Goal: Check status: Check status

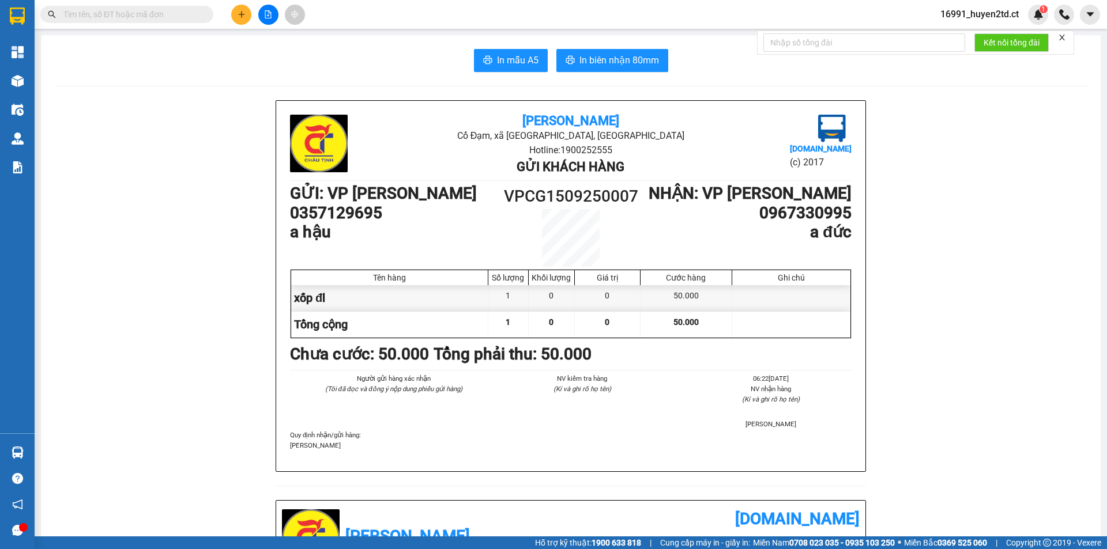
click at [150, 12] on input "text" at bounding box center [131, 14] width 136 height 13
drag, startPoint x: 169, startPoint y: 18, endPoint x: 238, endPoint y: 20, distance: 69.2
click at [175, 18] on input "text" at bounding box center [131, 14] width 136 height 13
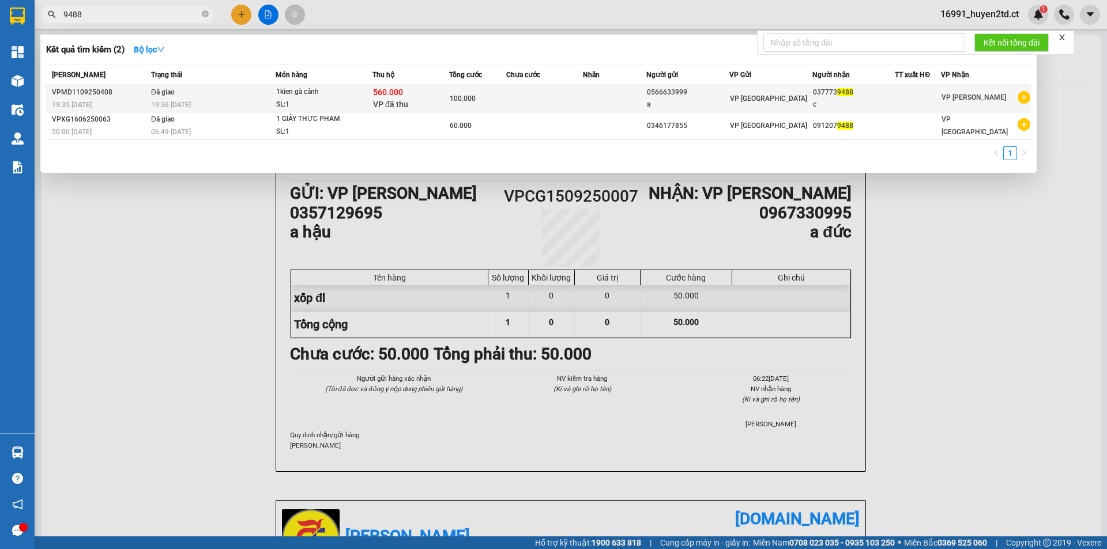
type input "9488"
click at [341, 96] on div "1kien gà cảnh" at bounding box center [319, 92] width 86 height 13
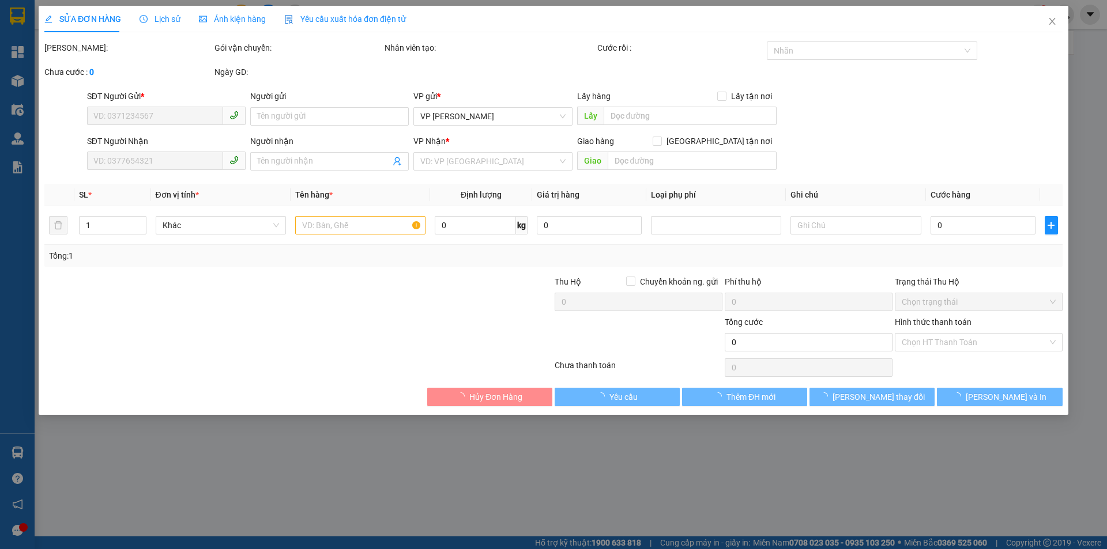
type input "0566633999"
type input "a"
type input "0377739488"
type input "c"
type input "560.000"
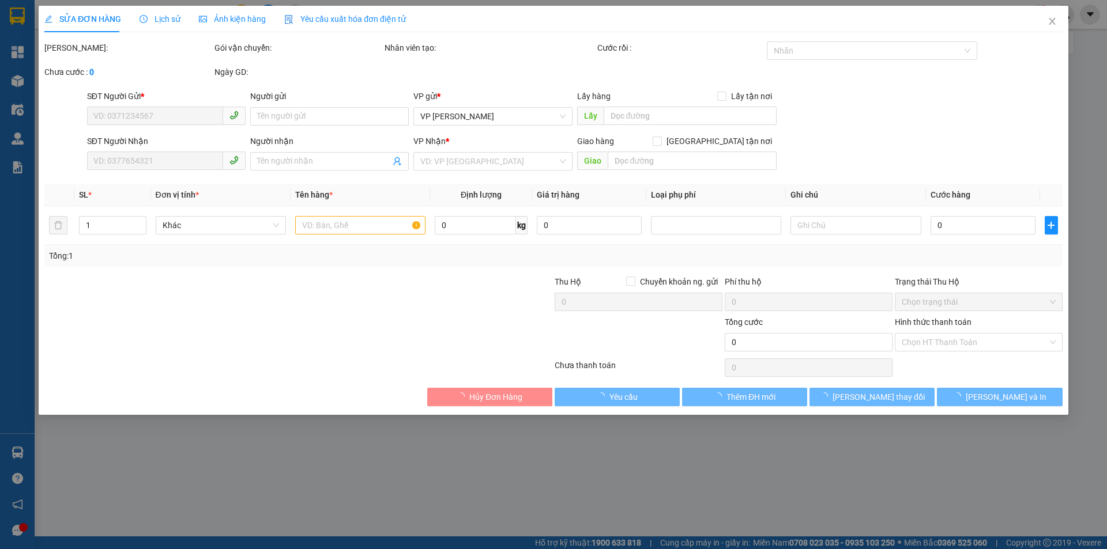
type input "100.000"
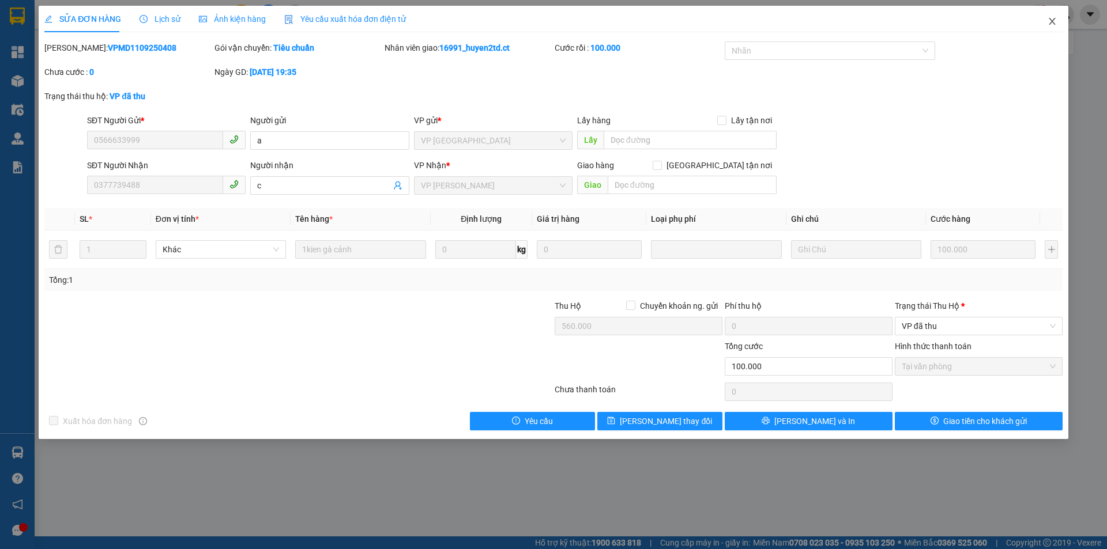
click at [1050, 22] on icon "close" at bounding box center [1051, 21] width 9 height 9
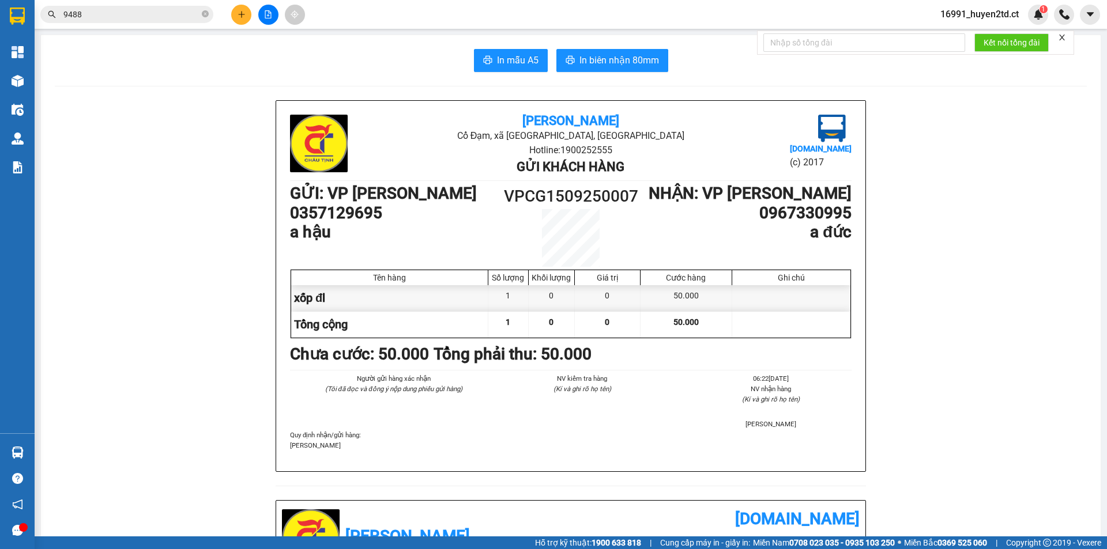
click at [108, 16] on input "9488" at bounding box center [131, 14] width 136 height 13
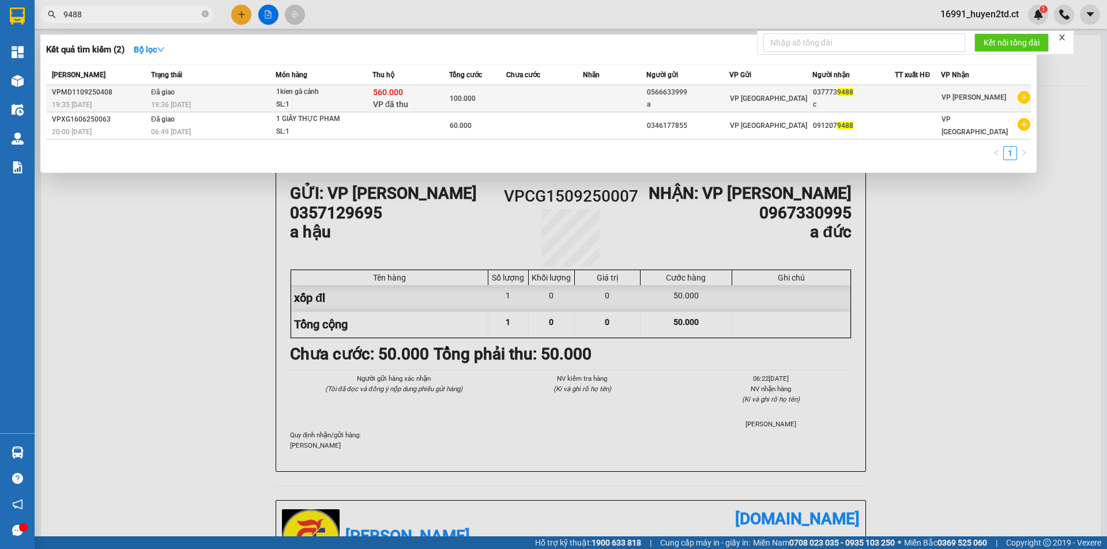
click at [512, 100] on td at bounding box center [544, 98] width 77 height 27
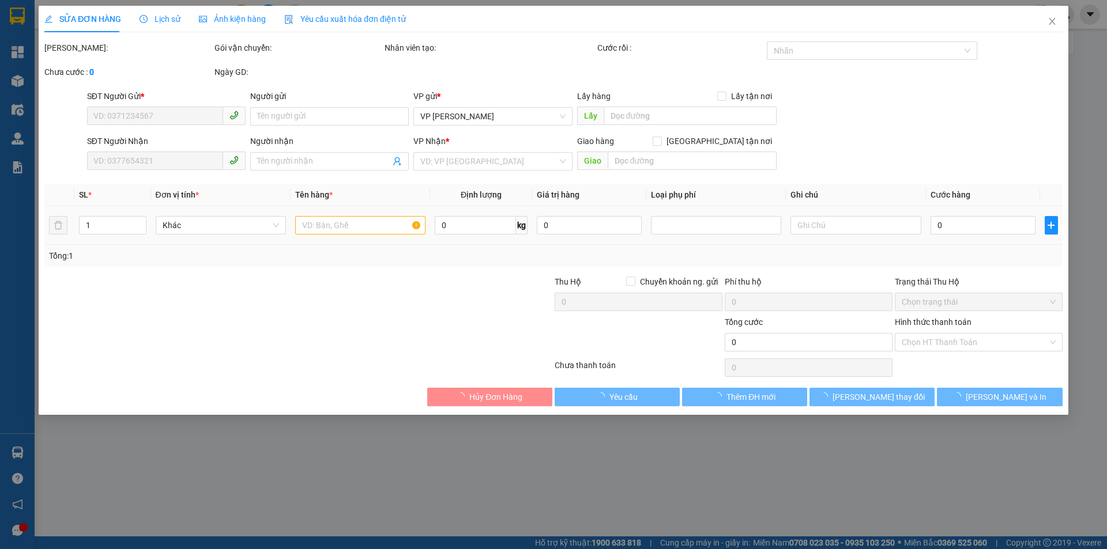
type input "0566633999"
type input "a"
type input "0377739488"
type input "c"
type input "560.000"
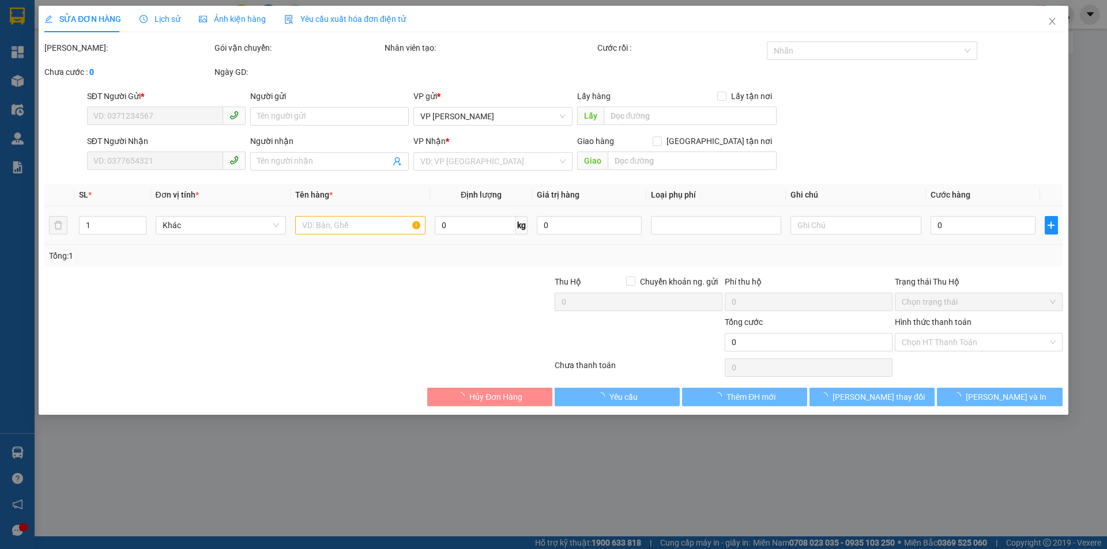
type input "100.000"
